Goal: Contribute content

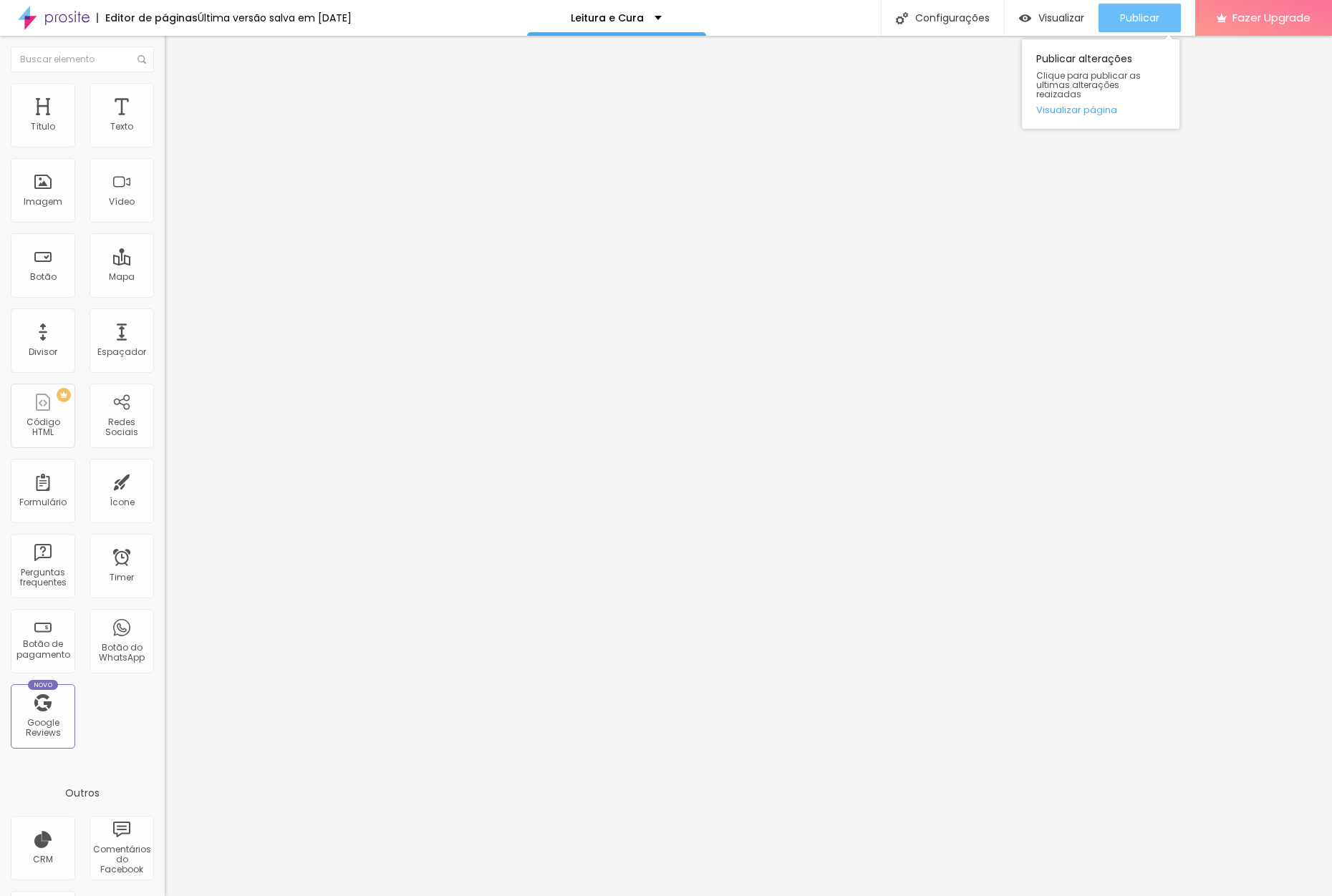
click at [1130, 24] on span "Publicar" at bounding box center [1139, 18] width 39 height 12
click at [165, 152] on span "Editar perguntas" at bounding box center [205, 145] width 82 height 12
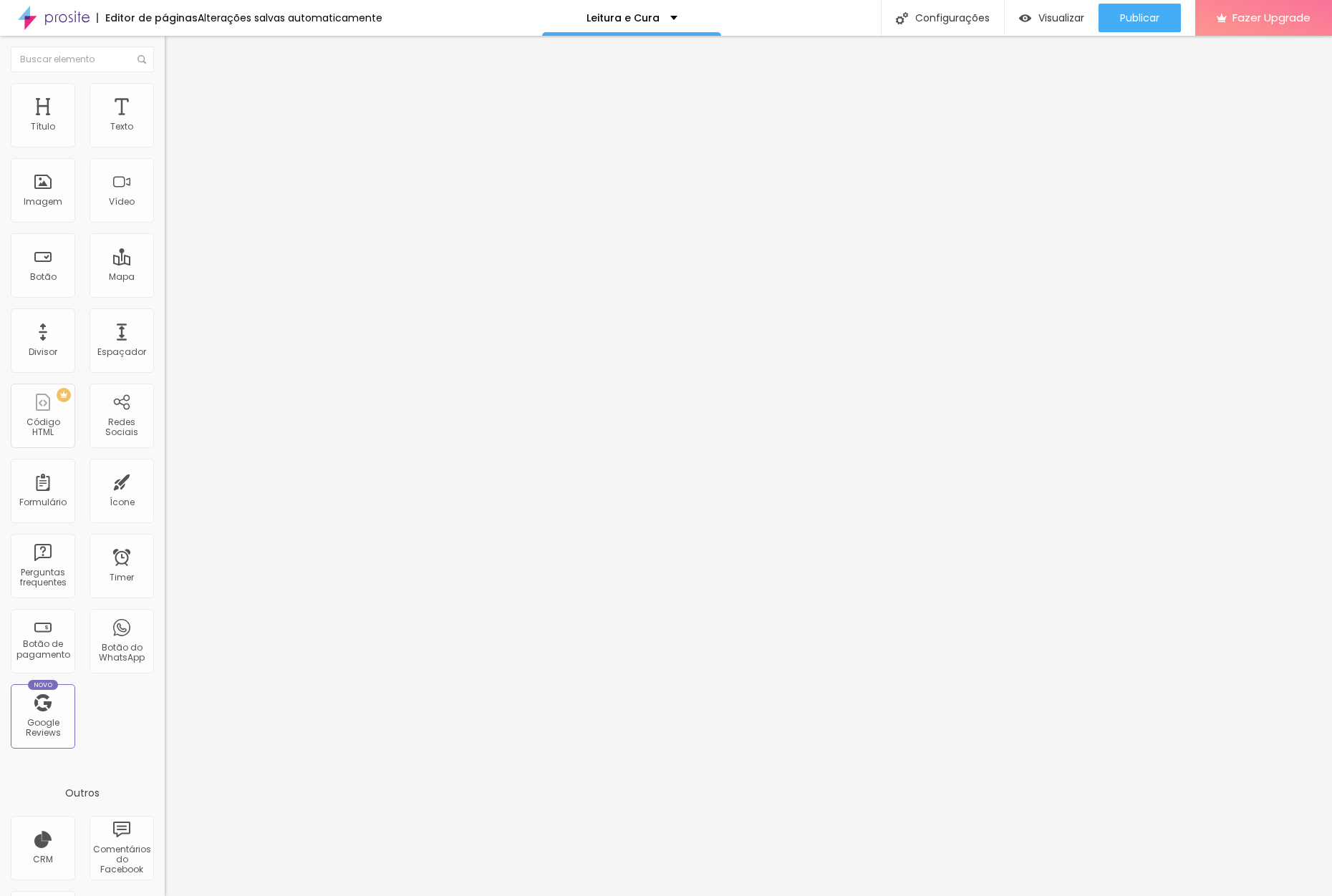
drag, startPoint x: 909, startPoint y: 492, endPoint x: 504, endPoint y: 494, distance: 405.0
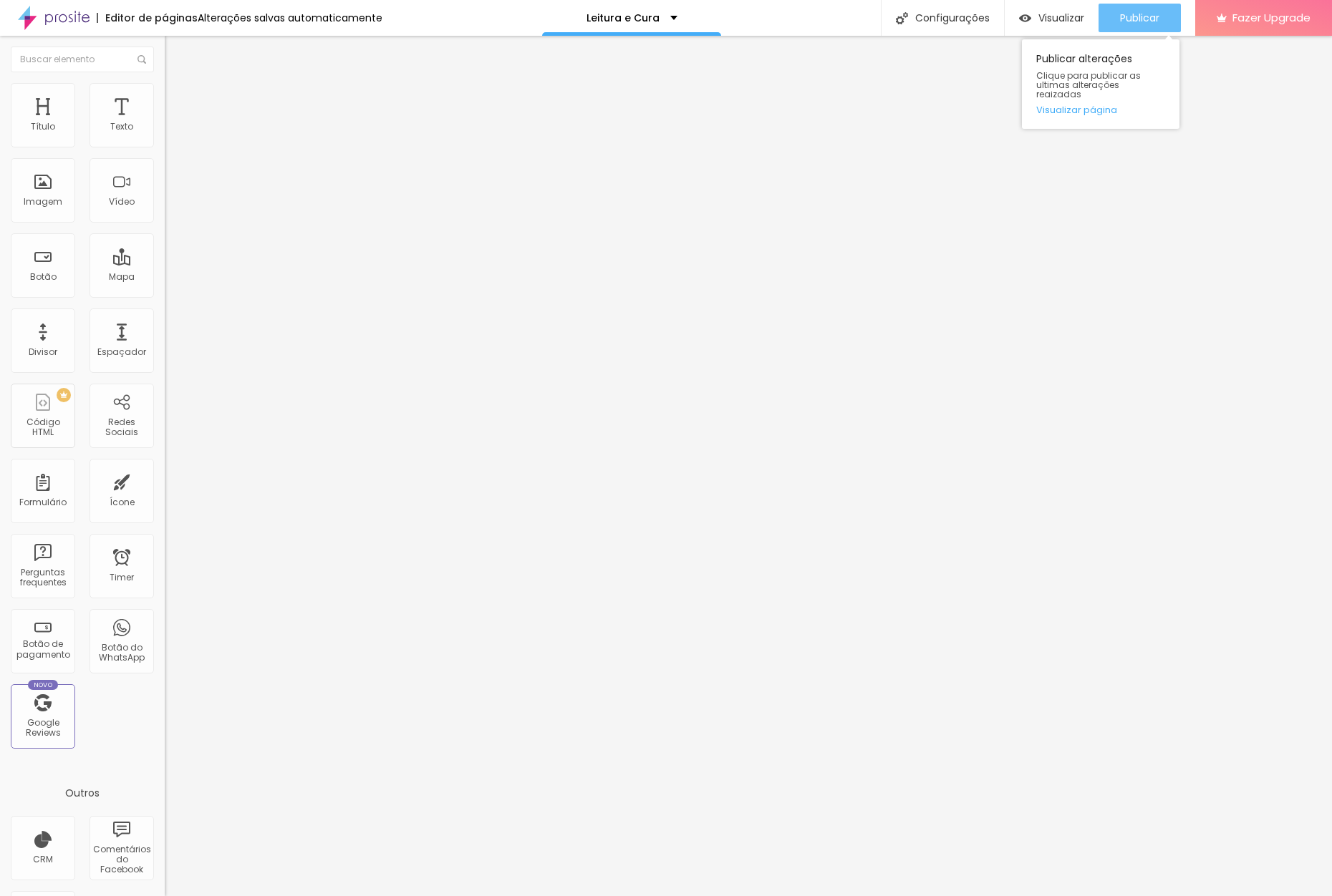
click at [1128, 24] on span "Publicar" at bounding box center [1139, 18] width 39 height 12
